Goal: Information Seeking & Learning: Learn about a topic

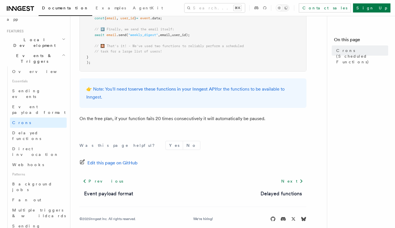
scroll to position [133, 0]
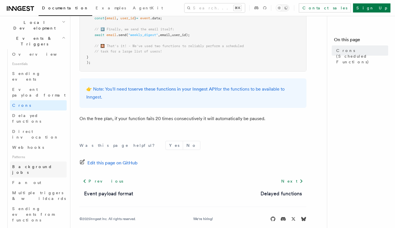
click at [39, 164] on span "Background jobs" at bounding box center [32, 169] width 40 height 10
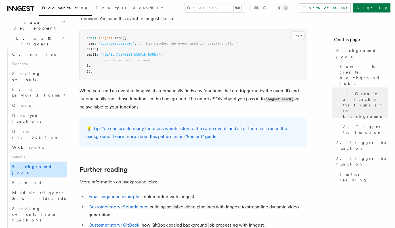
scroll to position [144, 0]
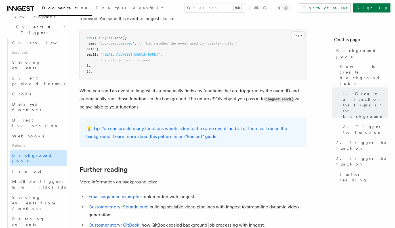
click at [42, 166] on link "Fan out" at bounding box center [38, 171] width 57 height 10
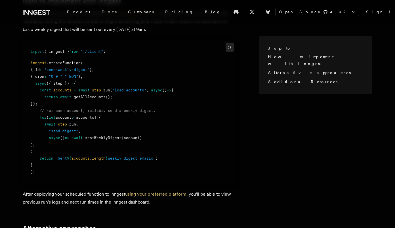
scroll to position [247, 0]
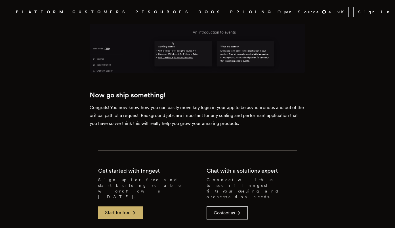
scroll to position [2337, 0]
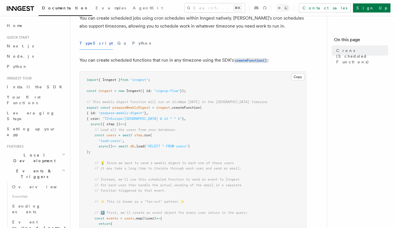
scroll to position [29, 0]
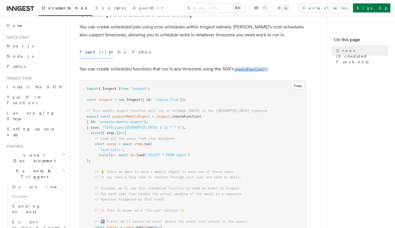
click at [240, 68] on code "createFunction()" at bounding box center [251, 69] width 34 height 5
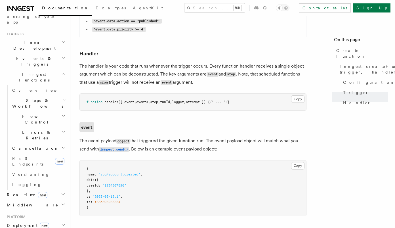
scroll to position [56, 0]
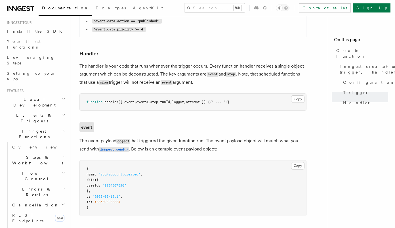
click at [26, 170] on span "Flow Control" at bounding box center [36, 175] width 52 height 11
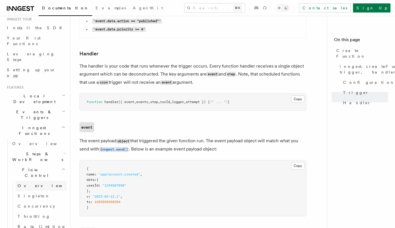
scroll to position [60, 0]
click at [62, 166] on icon "button" at bounding box center [64, 168] width 4 height 5
click at [61, 198] on icon "button" at bounding box center [63, 200] width 5 height 5
click at [25, 141] on span "Overview" at bounding box center [41, 143] width 59 height 5
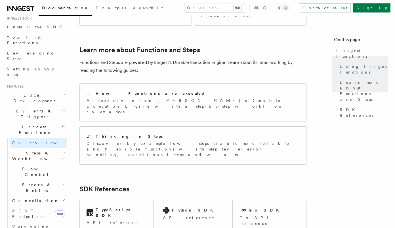
scroll to position [447, 0]
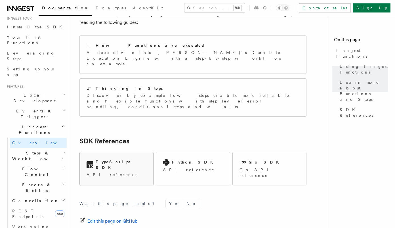
click at [131, 152] on div "TypeScript SDK API reference" at bounding box center [117, 168] width 74 height 32
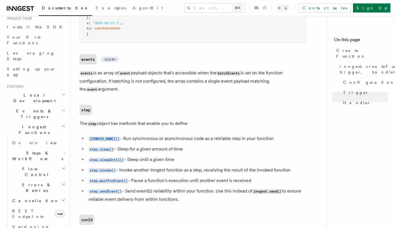
scroll to position [1235, 0]
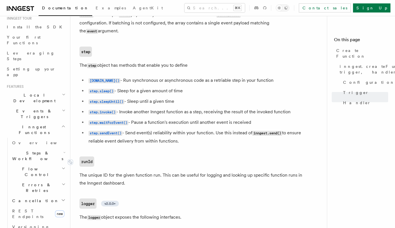
click at [88, 157] on code "runId" at bounding box center [87, 162] width 15 height 10
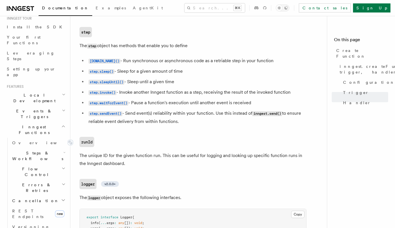
scroll to position [1255, 0]
drag, startPoint x: 96, startPoint y: 33, endPoint x: 81, endPoint y: 32, distance: 15.1
click at [81, 137] on h3 "runId" at bounding box center [193, 142] width 227 height 10
copy code "runId"
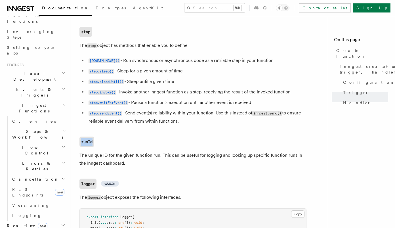
click at [61, 100] on h2 "Inngest Functions" at bounding box center [36, 108] width 62 height 16
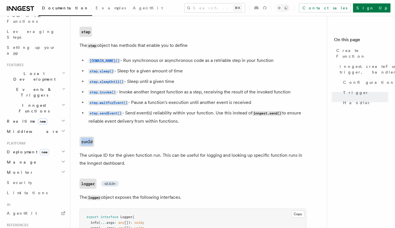
click at [62, 118] on icon "button" at bounding box center [63, 120] width 5 height 5
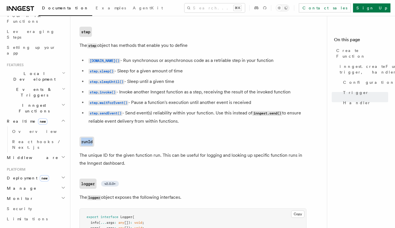
click at [62, 118] on icon "button" at bounding box center [63, 120] width 5 height 5
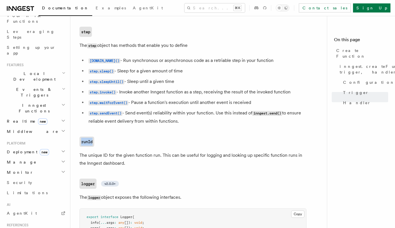
click at [63, 129] on icon "button" at bounding box center [63, 131] width 5 height 5
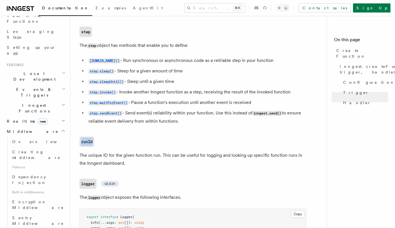
click at [63, 129] on icon "button" at bounding box center [63, 131] width 5 height 5
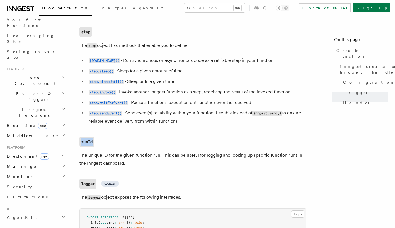
scroll to position [77, 0]
click at [62, 91] on icon "button" at bounding box center [64, 93] width 4 height 5
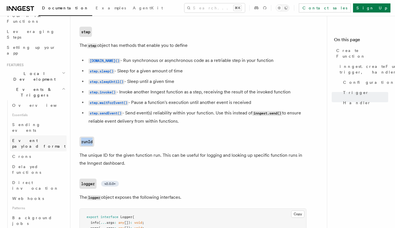
scroll to position [85, 0]
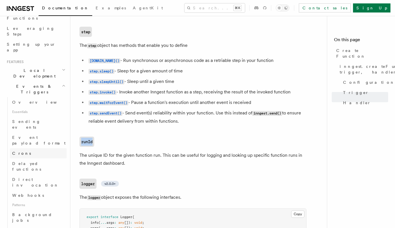
click at [23, 151] on span "Crons" at bounding box center [21, 154] width 19 height 6
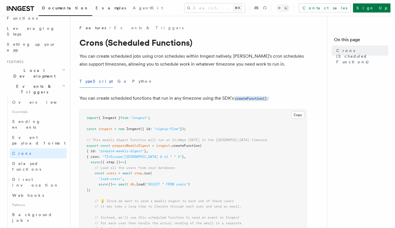
click at [96, 9] on span "Examples" at bounding box center [111, 8] width 30 height 5
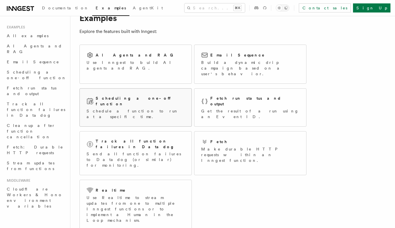
scroll to position [25, 0]
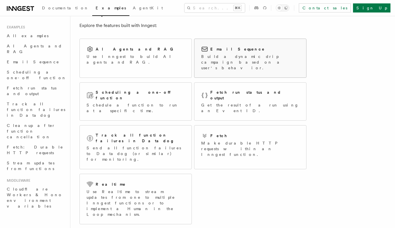
click at [253, 55] on p "Build a dynamic drip campaign based on a user's behavior." at bounding box center [250, 62] width 98 height 17
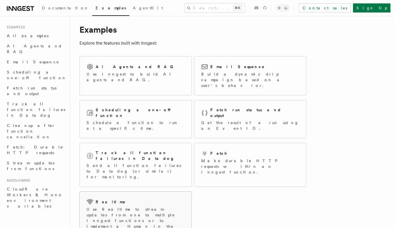
click at [145, 206] on p "Use Realtime to stream updates from one to multiple Inngest functions or to imp…" at bounding box center [136, 220] width 98 height 28
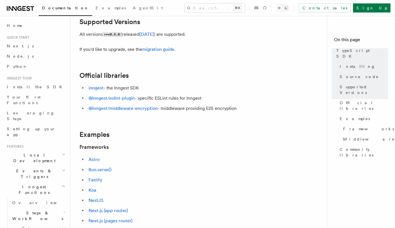
scroll to position [216, 0]
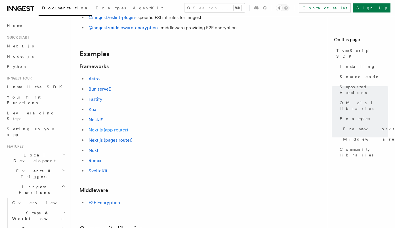
click at [105, 132] on link "Next.js (app router)" at bounding box center [108, 129] width 39 height 5
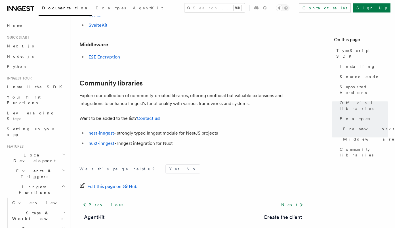
scroll to position [366, 0]
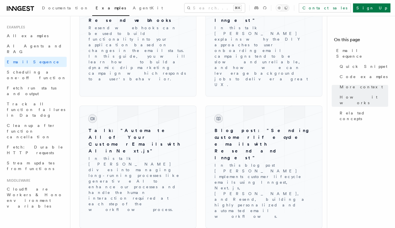
scroll to position [713, 0]
